Goal: Communication & Community: Answer question/provide support

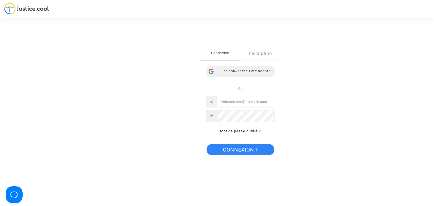
click at [233, 70] on div "Se connecter avec Google" at bounding box center [240, 71] width 69 height 11
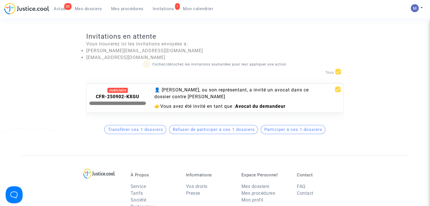
click at [290, 132] on span "Participer à ces 1 dossiers" at bounding box center [293, 129] width 58 height 5
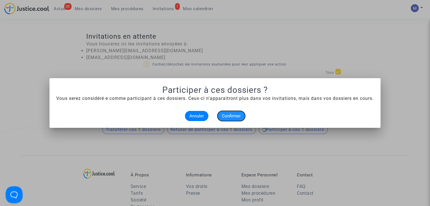
click at [231, 117] on span "Confirmer" at bounding box center [231, 116] width 19 height 5
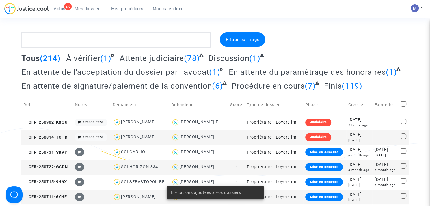
click at [86, 8] on span "Mes dossiers" at bounding box center [88, 8] width 27 height 5
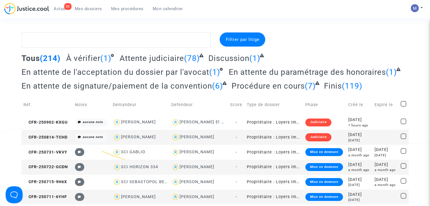
click at [83, 9] on span "Mes dossiers" at bounding box center [88, 8] width 27 height 5
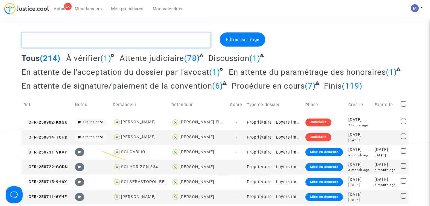
click at [74, 40] on textarea at bounding box center [115, 39] width 189 height 15
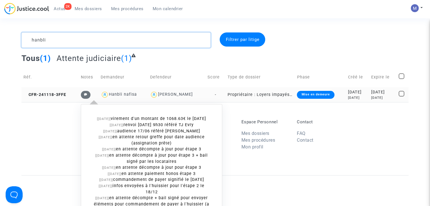
type textarea "hanbli"
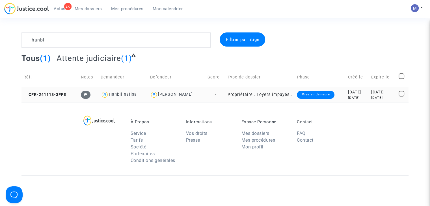
click at [53, 90] on td "CFR-241118-3FFE" at bounding box center [49, 94] width 57 height 15
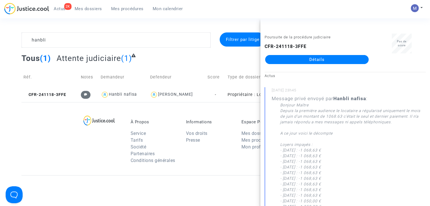
click at [329, 60] on link "Détails" at bounding box center [316, 59] width 103 height 9
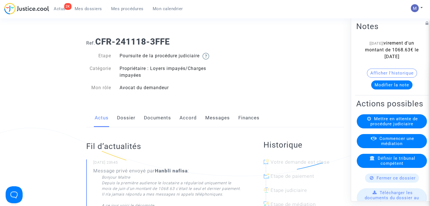
click at [213, 124] on link "Messages" at bounding box center [217, 118] width 25 height 19
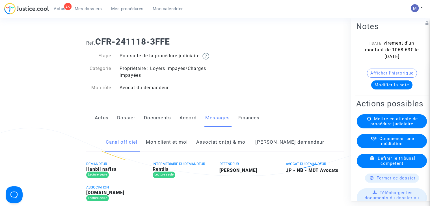
click at [188, 146] on link "Mon client et moi" at bounding box center [167, 142] width 42 height 19
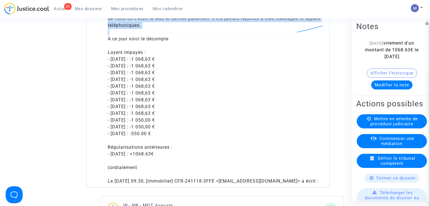
scroll to position [424, 0]
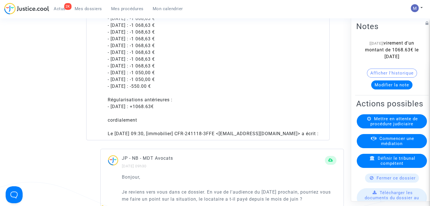
drag, startPoint x: 108, startPoint y: 82, endPoint x: 154, endPoint y: 101, distance: 49.9
click at [178, 117] on div "Bonjour Maître Depuis la première audience le locataire a régularisé uniquement…" at bounding box center [215, 39] width 214 height 170
copy div "A ce jour voici le décompte"
click at [85, 10] on span "Mes dossiers" at bounding box center [88, 8] width 27 height 5
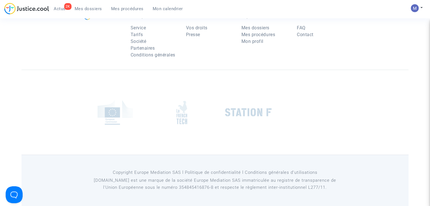
scroll to position [57, 0]
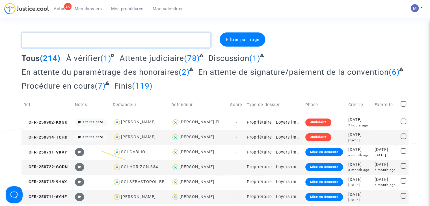
click at [76, 40] on textarea at bounding box center [115, 39] width 189 height 15
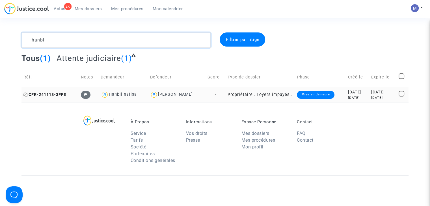
type textarea "hanbli"
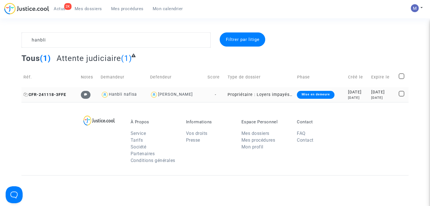
click at [54, 95] on span "CFR-241118-3FFE" at bounding box center [44, 94] width 43 height 5
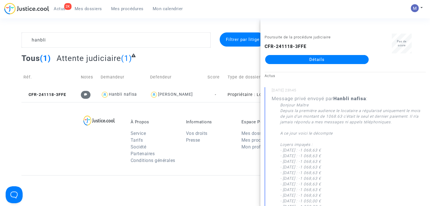
click at [309, 58] on link "Détails" at bounding box center [316, 59] width 103 height 9
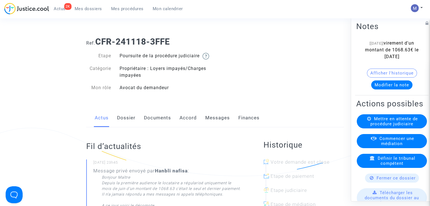
click at [210, 123] on link "Messages" at bounding box center [217, 118] width 25 height 19
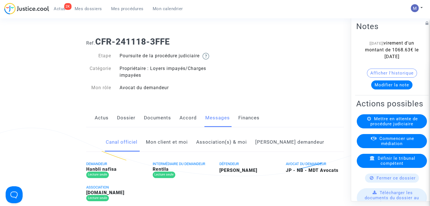
click at [173, 146] on link "Mon client et moi" at bounding box center [167, 142] width 42 height 19
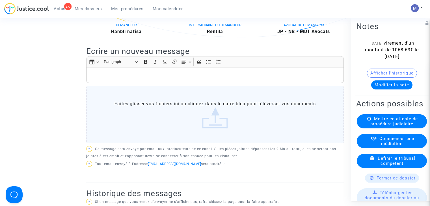
scroll to position [141, 0]
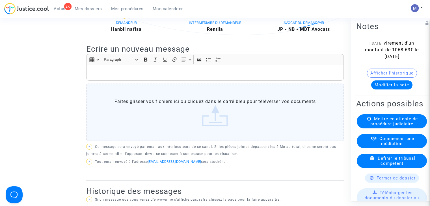
click at [98, 76] on p "Rich Text Editor, main" at bounding box center [214, 73] width 251 height 7
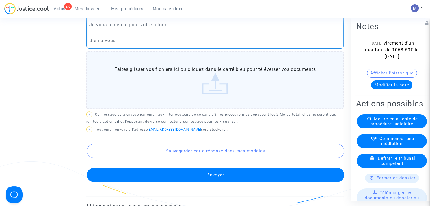
scroll to position [283, 0]
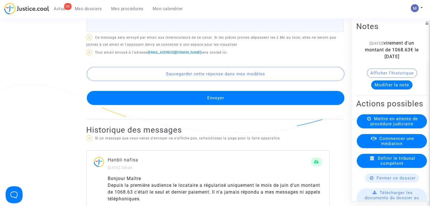
click at [223, 105] on button "Envoyer" at bounding box center [215, 98] width 257 height 14
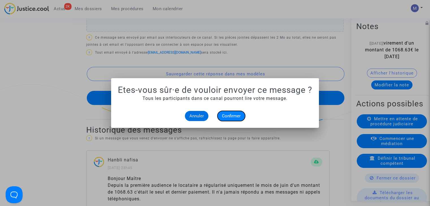
click at [228, 116] on span "Confirmer" at bounding box center [231, 116] width 19 height 5
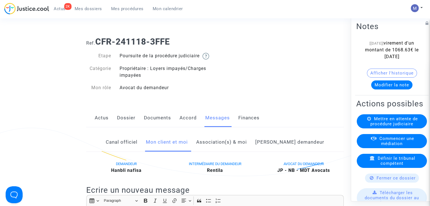
click at [80, 8] on span "Mes dossiers" at bounding box center [88, 8] width 27 height 5
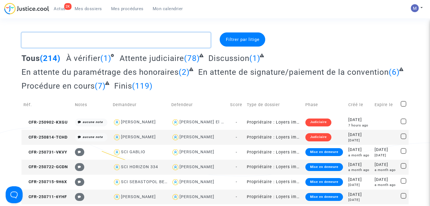
click at [80, 42] on textarea at bounding box center [115, 39] width 189 height 15
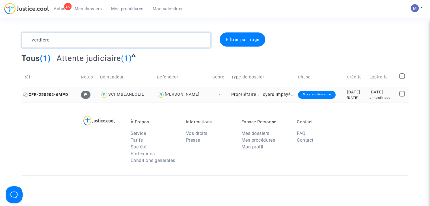
type textarea "verdiere"
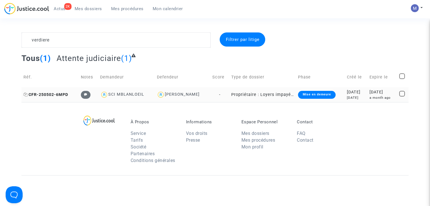
click at [58, 93] on span "CFR-250502-6MPD" at bounding box center [45, 94] width 45 height 5
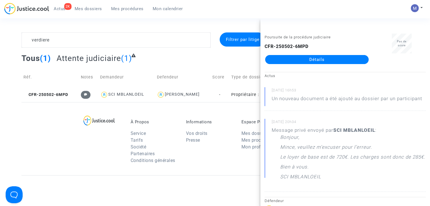
click at [314, 57] on link "Détails" at bounding box center [316, 59] width 103 height 9
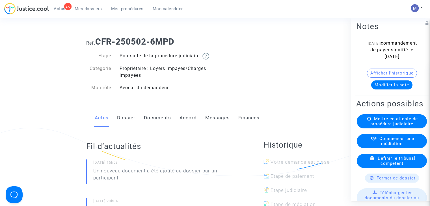
click at [164, 126] on link "Documents" at bounding box center [157, 118] width 27 height 19
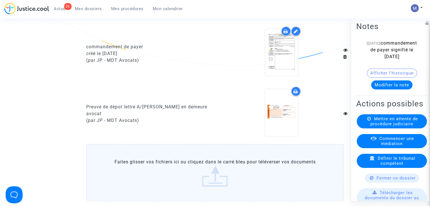
scroll to position [622, 0]
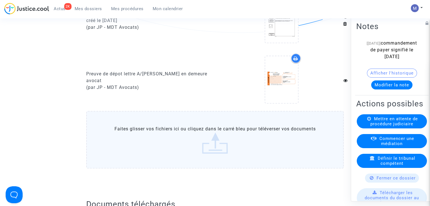
click at [215, 156] on label "Faites glisser vos fichiers ici ou cliquez dans le carré bleu pour téléverser v…" at bounding box center [214, 140] width 257 height 58
click at [0, 0] on input "Faites glisser vos fichiers ici ou cliquez dans le carré bleu pour téléverser v…" at bounding box center [0, 0] width 0 height 0
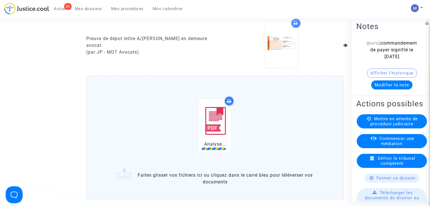
scroll to position [706, 0]
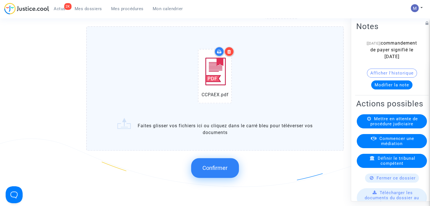
click at [212, 167] on button "Confirmer" at bounding box center [215, 168] width 48 height 20
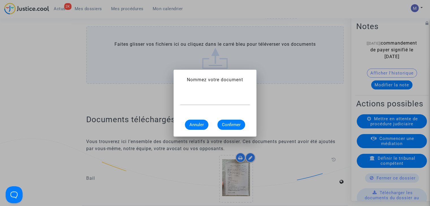
scroll to position [0, 0]
type input "CCAPEX"
click at [229, 123] on span "Confirmer" at bounding box center [231, 124] width 19 height 5
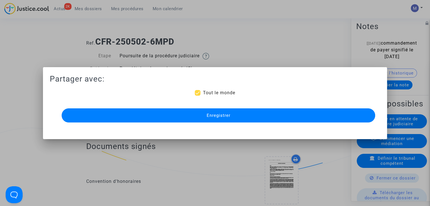
scroll to position [706, 0]
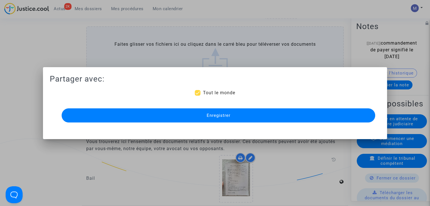
drag, startPoint x: 211, startPoint y: 89, endPoint x: 196, endPoint y: 87, distance: 15.7
click at [212, 89] on div "Partager avec: Tout le monde Enregistrer" at bounding box center [215, 99] width 330 height 50
click at [209, 93] on span "Tout le monde" at bounding box center [219, 92] width 32 height 5
click at [198, 96] on input "Tout le monde" at bounding box center [197, 96] width 0 height 0
checkbox input "false"
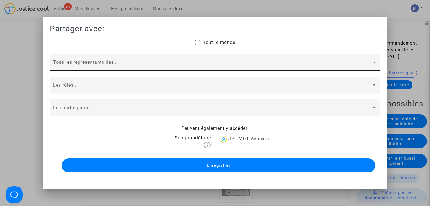
click at [78, 64] on span at bounding box center [212, 64] width 318 height 5
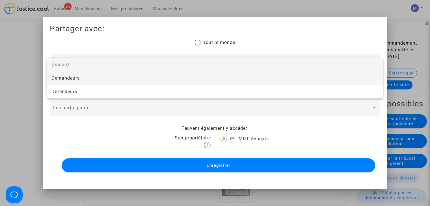
click at [70, 79] on span "Demandeurs" at bounding box center [214, 78] width 327 height 14
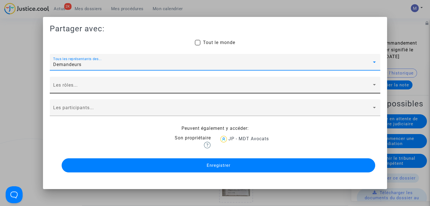
click at [68, 83] on div "Les rôles..." at bounding box center [215, 86] width 324 height 13
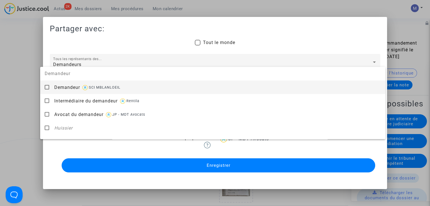
click at [69, 87] on span "Demandeur" at bounding box center [67, 87] width 26 height 5
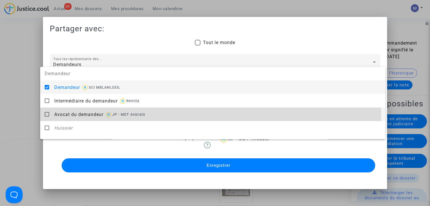
click at [71, 112] on span "Avocat du demandeur" at bounding box center [78, 114] width 49 height 5
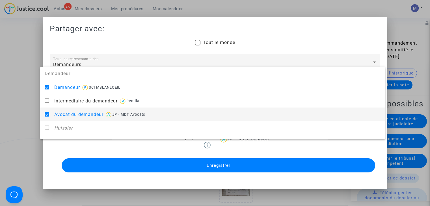
click at [18, 107] on div at bounding box center [215, 103] width 430 height 206
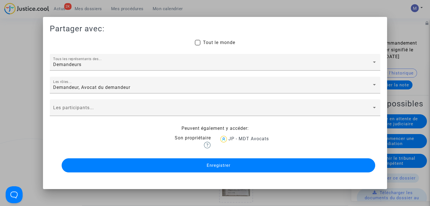
click at [55, 99] on div "Demandeur, Avocat du demandeur Les rôles..." at bounding box center [215, 88] width 330 height 23
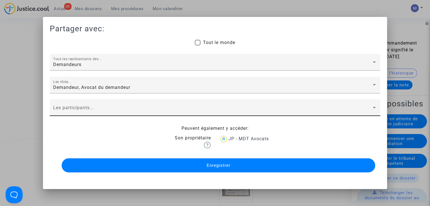
click at [62, 109] on span at bounding box center [212, 110] width 318 height 5
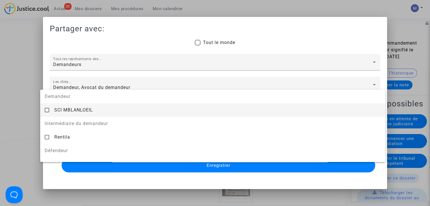
click at [63, 110] on span "SCI MBLANLOEIL" at bounding box center [73, 109] width 39 height 5
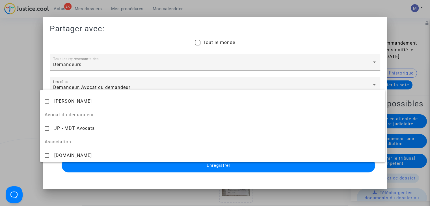
scroll to position [63, 0]
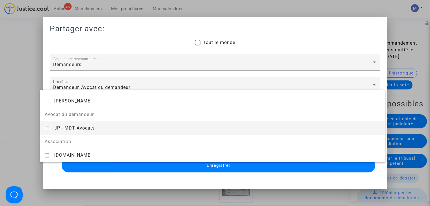
drag, startPoint x: 62, startPoint y: 125, endPoint x: 27, endPoint y: 121, distance: 35.8
click at [62, 125] on div "JP - MDT Avocats" at bounding box center [217, 128] width 326 height 14
click at [26, 121] on div at bounding box center [215, 103] width 430 height 206
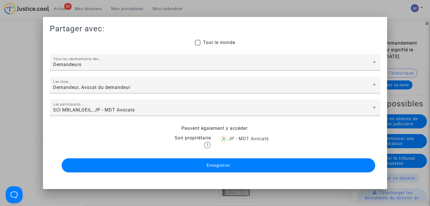
click at [189, 162] on button "Enregistrer" at bounding box center [218, 166] width 313 height 14
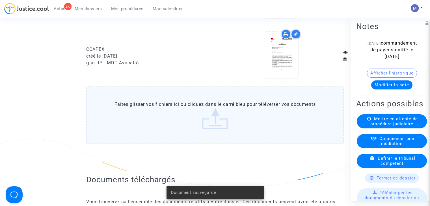
drag, startPoint x: 79, startPoint y: 9, endPoint x: 70, endPoint y: 2, distance: 11.7
click at [79, 9] on span "Mes dossiers" at bounding box center [88, 8] width 27 height 5
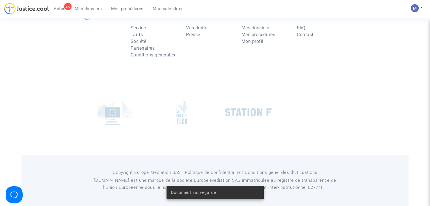
scroll to position [57, 0]
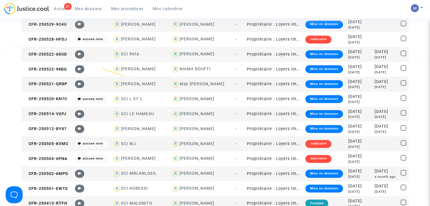
scroll to position [283, 0]
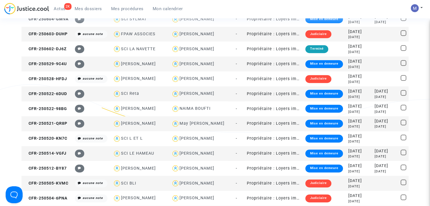
click at [85, 9] on span "Mes dossiers" at bounding box center [88, 8] width 27 height 5
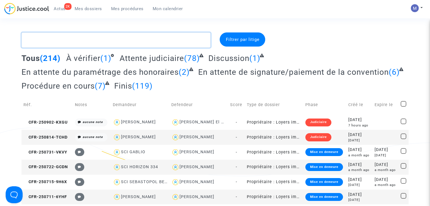
click at [70, 39] on textarea at bounding box center [115, 39] width 189 height 15
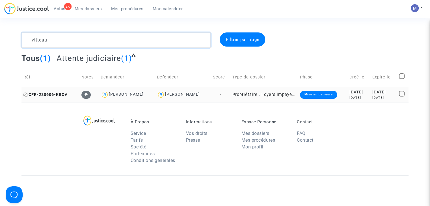
type textarea "vitteau"
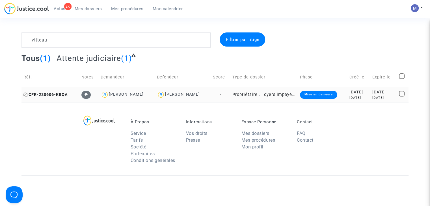
click at [44, 93] on span "CFR-230606-KBQA" at bounding box center [45, 94] width 44 height 5
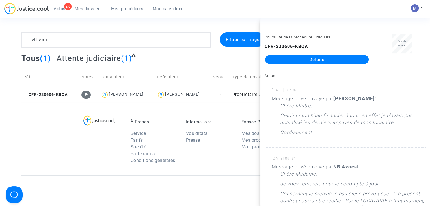
click at [294, 58] on link "Détails" at bounding box center [316, 59] width 103 height 9
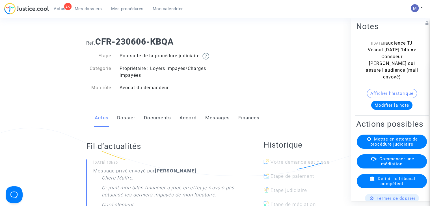
drag, startPoint x: 211, startPoint y: 124, endPoint x: 208, endPoint y: 127, distance: 4.4
click at [211, 124] on link "Messages" at bounding box center [217, 118] width 25 height 19
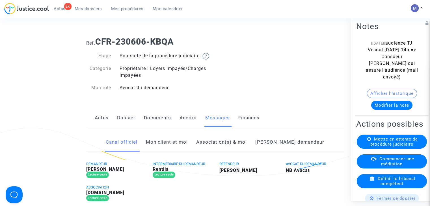
click at [188, 150] on link "Mon client et moi" at bounding box center [167, 142] width 42 height 19
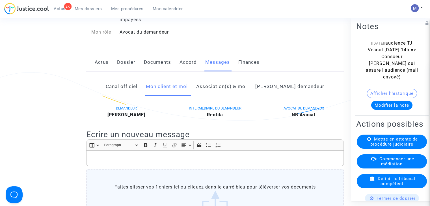
scroll to position [57, 0]
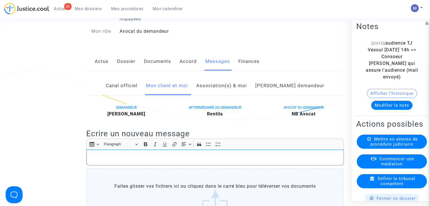
click at [99, 161] on p "Rich Text Editor, main" at bounding box center [214, 157] width 251 height 7
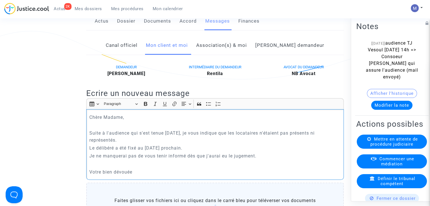
scroll to position [107, 0]
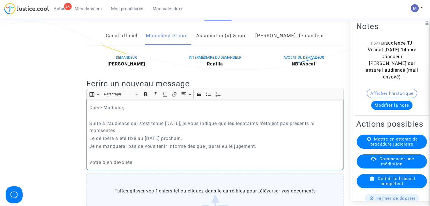
click at [258, 150] on p "Je ne manquerai pas de vous tenir informé dès que j'aurai eu le jugement." at bounding box center [214, 146] width 251 height 7
click at [90, 150] on p "Je ne manquerai pas de vous tenir informé dès que j'aurai eu le jugement." at bounding box center [214, 146] width 251 height 7
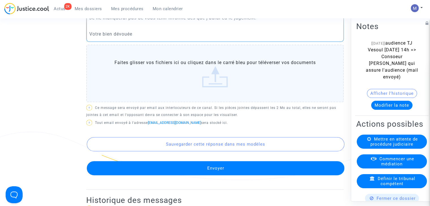
scroll to position [248, 0]
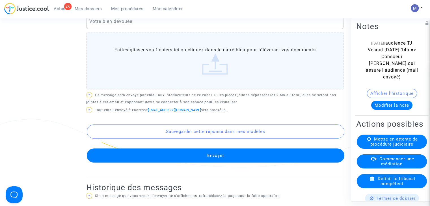
click at [218, 163] on button "Envoyer" at bounding box center [215, 156] width 257 height 14
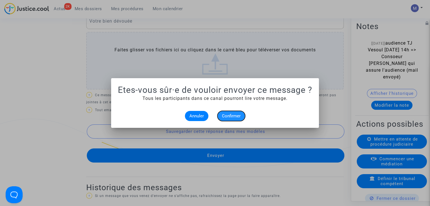
click at [228, 114] on span "Confirmer" at bounding box center [231, 116] width 19 height 5
